Goal: Transaction & Acquisition: Obtain resource

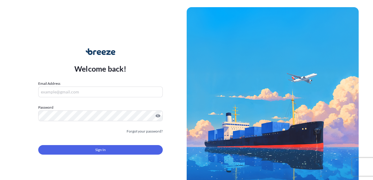
type input "[PERSON_NAME][EMAIL_ADDRESS][DOMAIN_NAME]"
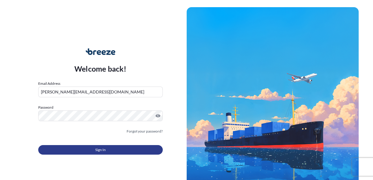
click at [103, 148] on span "Sign In" at bounding box center [100, 150] width 10 height 6
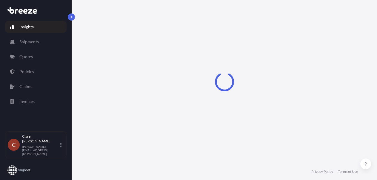
select select "2025"
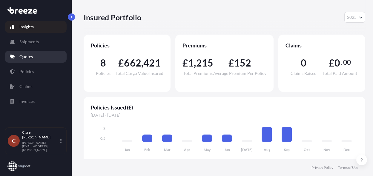
click at [27, 59] on p "Quotes" at bounding box center [25, 57] width 13 height 6
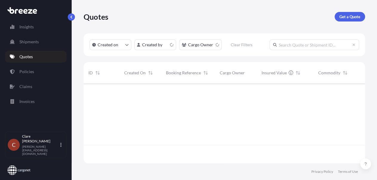
scroll to position [79, 277]
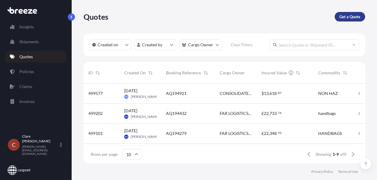
click at [352, 15] on p "Get a Quote" at bounding box center [350, 17] width 21 height 6
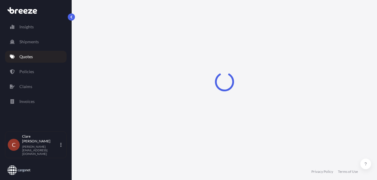
select select "Sea"
select select "1"
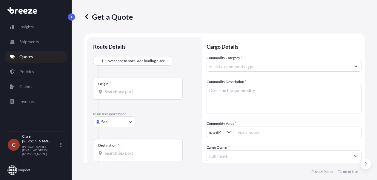
scroll to position [9, 0]
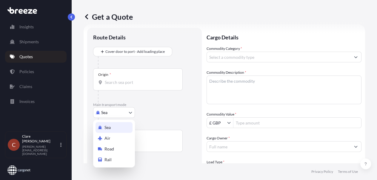
click at [130, 111] on body "Insights Shipments Quotes Policies Claims Invoices C [PERSON_NAME] [PERSON_NAME…" at bounding box center [188, 90] width 377 height 180
click at [116, 140] on div "Air" at bounding box center [114, 138] width 37 height 11
select select "Air"
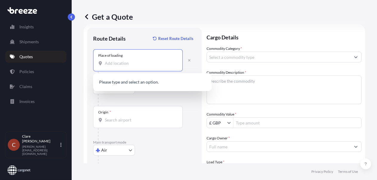
click at [114, 63] on input "Place of loading" at bounding box center [140, 63] width 70 height 6
click at [124, 86] on div "[STREET_ADDRESS]" at bounding box center [153, 83] width 114 height 14
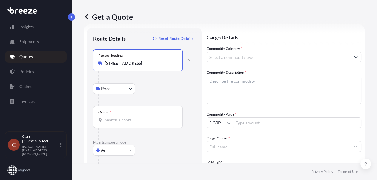
type input "[STREET_ADDRESS]"
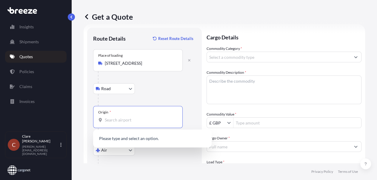
click at [118, 119] on input "Origin *" at bounding box center [140, 120] width 70 height 6
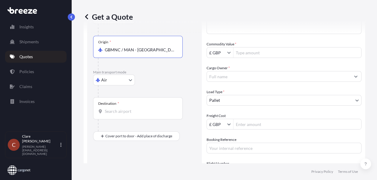
scroll to position [96, 0]
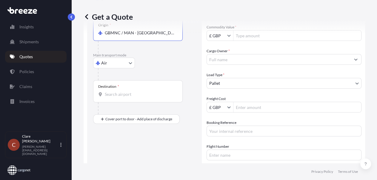
type input "GBMNC / MAN - [GEOGRAPHIC_DATA], [GEOGRAPHIC_DATA]"
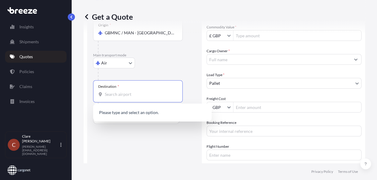
click at [151, 96] on input "Destination *" at bounding box center [140, 94] width 70 height 6
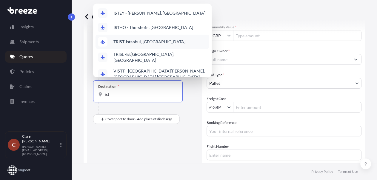
click at [153, 42] on span "TR IST - Ist anbul, [GEOGRAPHIC_DATA]" at bounding box center [149, 42] width 72 height 6
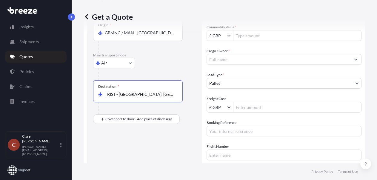
scroll to position [0, 0]
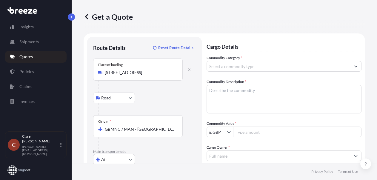
type input "TRIST - [GEOGRAPHIC_DATA], [GEOGRAPHIC_DATA]"
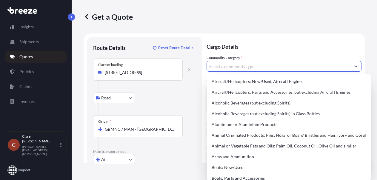
click at [232, 67] on input "Commodity Category *" at bounding box center [279, 66] width 144 height 11
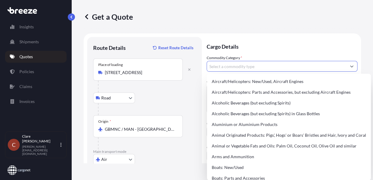
click at [241, 64] on input "Commodity Category *" at bounding box center [276, 66] width 139 height 11
click at [240, 66] on input "Commodity Category *" at bounding box center [276, 66] width 139 height 11
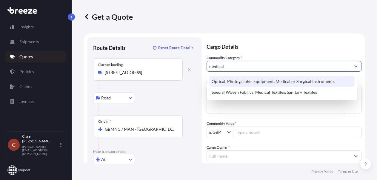
click at [241, 84] on div "Optical, Photographic Equipment, Medical or Surgical Instruments" at bounding box center [282, 81] width 146 height 11
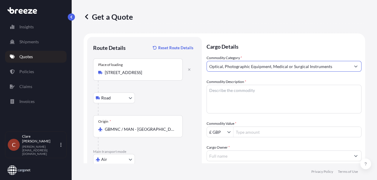
type input "Optical, Photographic Equipment, Medical or Surgical Instruments"
click at [230, 98] on textarea "Commodity Description *" at bounding box center [284, 99] width 155 height 29
type textarea "medical hs code 9402 9000000"
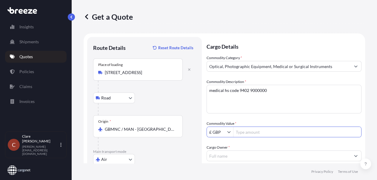
click at [243, 132] on input "Commodity Value *" at bounding box center [298, 132] width 128 height 11
click at [254, 133] on input "Commodity Value *" at bounding box center [298, 132] width 128 height 11
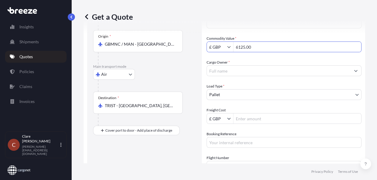
scroll to position [90, 0]
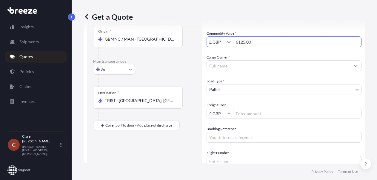
drag, startPoint x: 237, startPoint y: 40, endPoint x: 259, endPoint y: 39, distance: 22.7
click at [259, 39] on input "6125.00" at bounding box center [298, 41] width 128 height 11
type input "18,761.1"
click at [241, 67] on input "Cargo Owner *" at bounding box center [279, 65] width 144 height 11
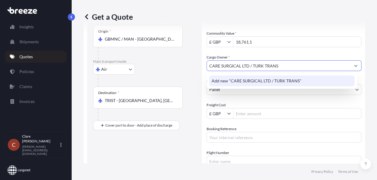
click at [271, 81] on span "Add new "CARE SURGICAL LTD / TURK TRANS"" at bounding box center [257, 81] width 90 height 6
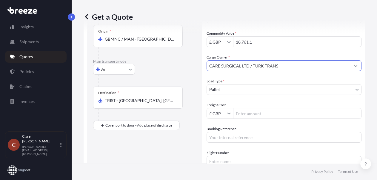
type input "CARE SURGICAL LTD / TURK TRANS"
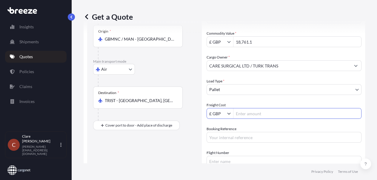
click at [241, 113] on input "Freight Cost" at bounding box center [298, 113] width 128 height 11
type input "327.55"
click at [271, 135] on input "Booking Reference" at bounding box center [284, 137] width 155 height 11
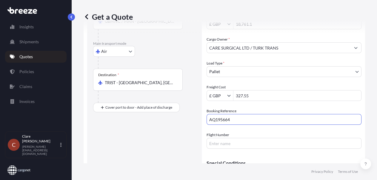
scroll to position [148, 0]
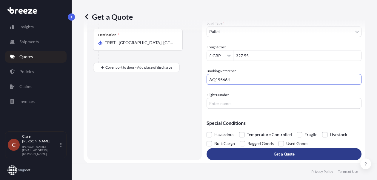
type input "AQ195664"
click at [244, 153] on button "Get a Quote" at bounding box center [284, 154] width 155 height 12
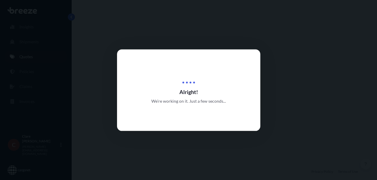
select select "Road"
select select "Air"
select select "1"
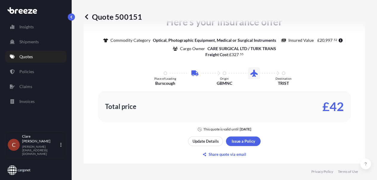
scroll to position [460, 0]
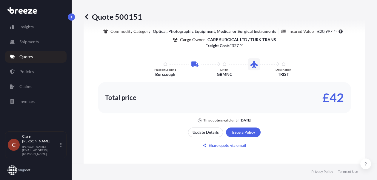
click at [99, 56] on div "Here's your insurance offer Commodity Category Optical, Photographic Equipment,…" at bounding box center [224, 64] width 265 height 117
